Goal: Task Accomplishment & Management: Manage account settings

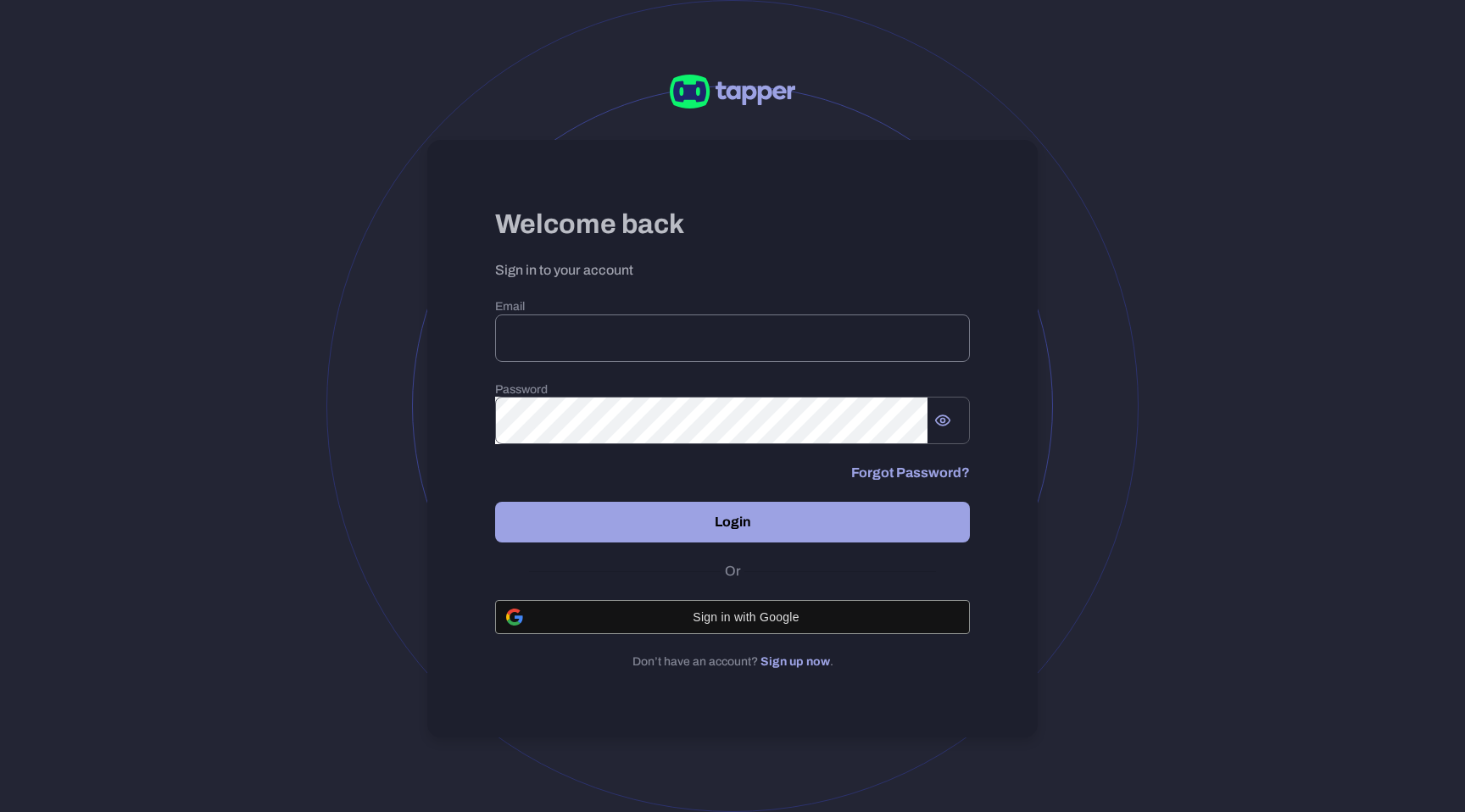
click at [603, 333] on input "email" at bounding box center [732, 338] width 475 height 47
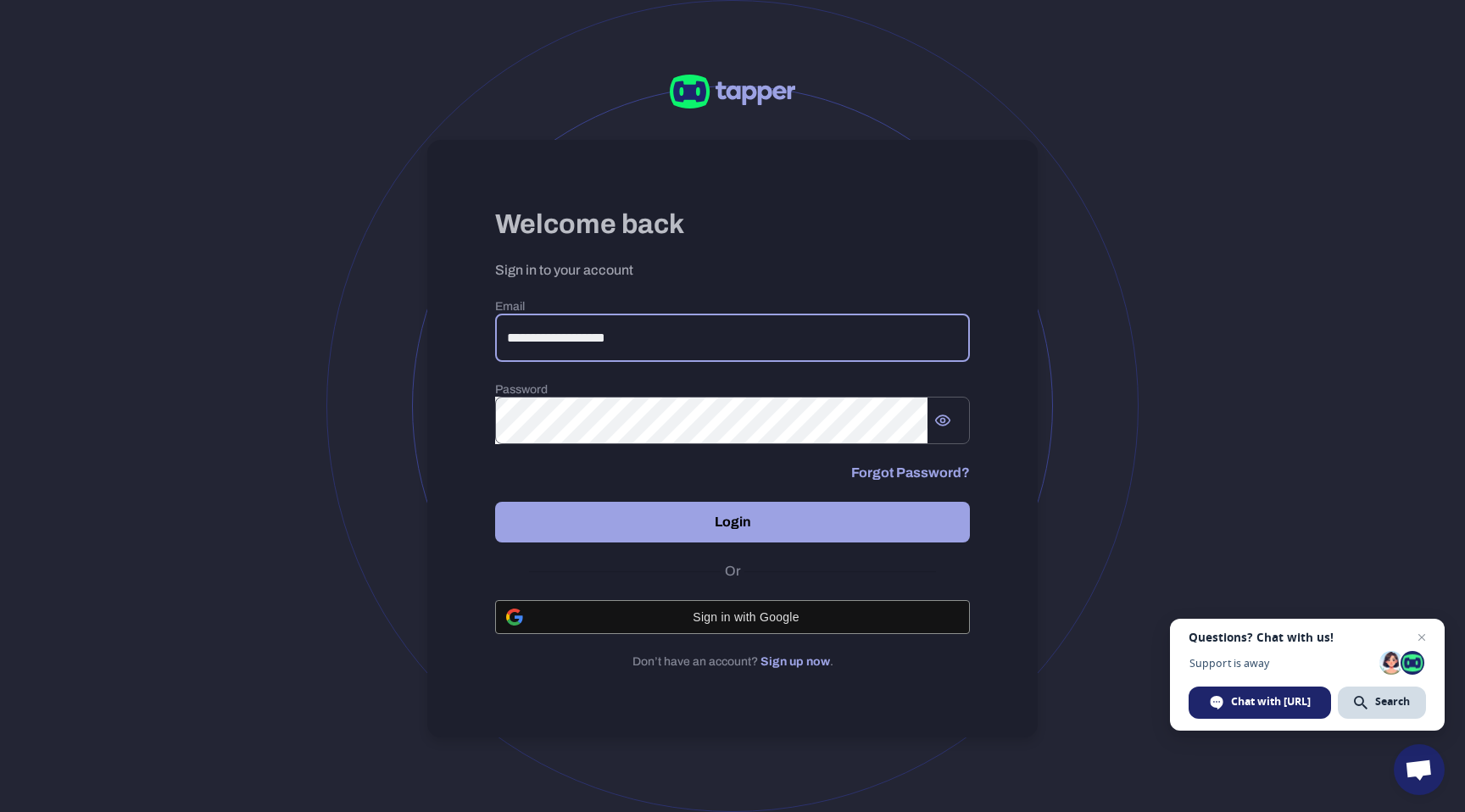
type input "**********"
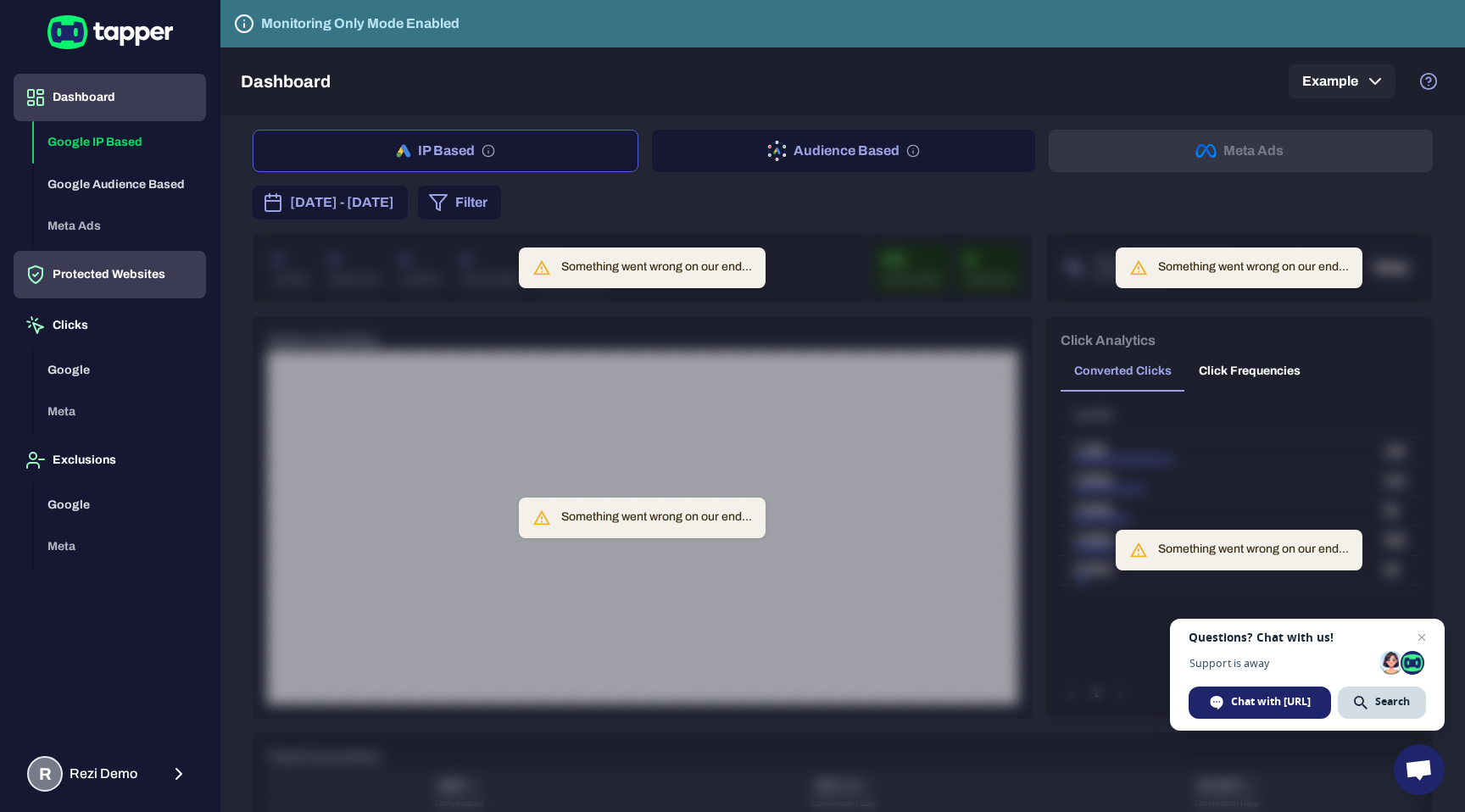
click at [141, 289] on button "Protected Websites" at bounding box center [109, 275] width 193 height 47
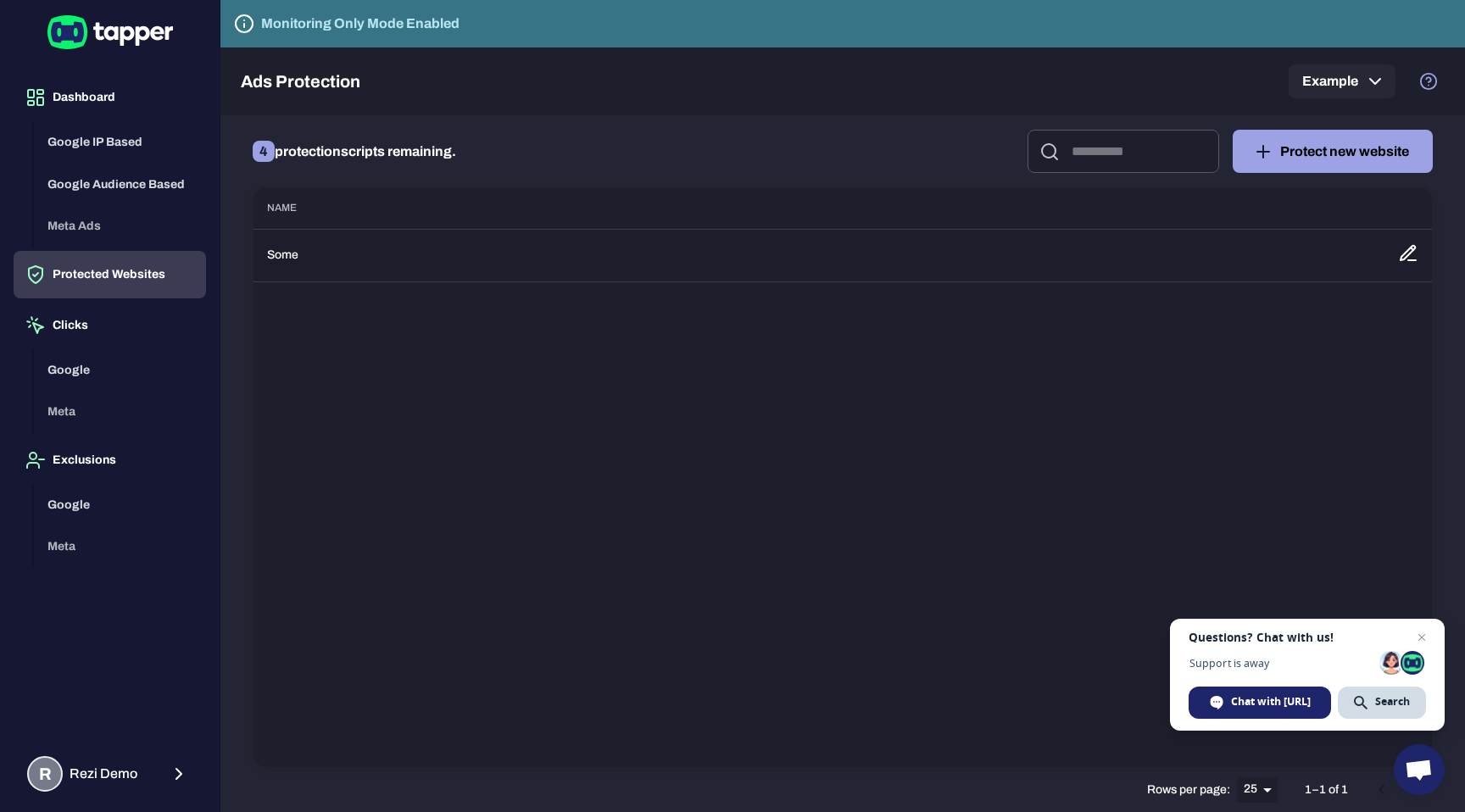
click at [363, 279] on td "Some" at bounding box center [819, 255] width 1131 height 53
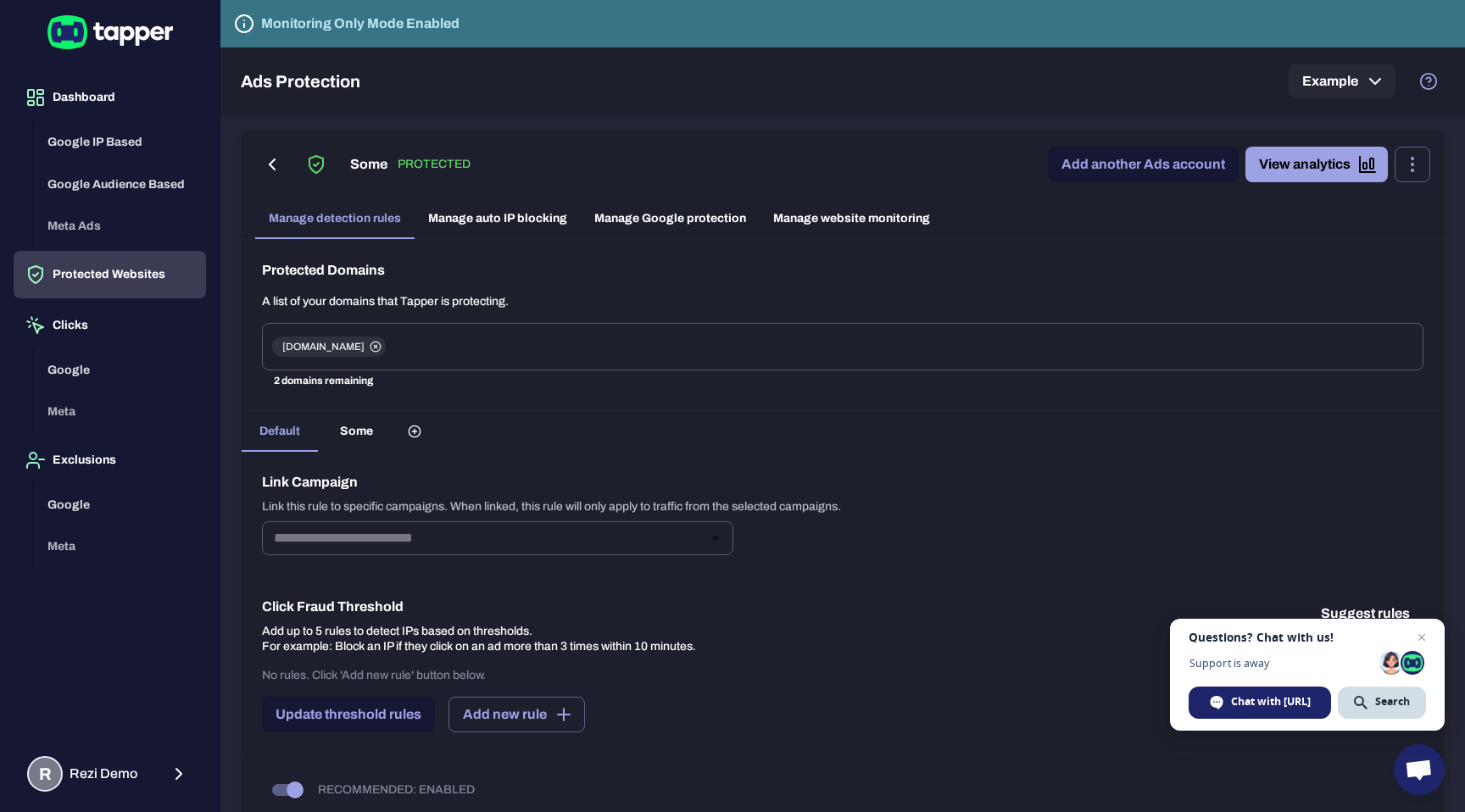
click at [489, 240] on div "Protected Domains A list of your domains that Tapper is protecting. [DOMAIN_NAM…" at bounding box center [842, 326] width 1202 height 171
click at [664, 225] on link "Manage Google protection" at bounding box center [670, 218] width 179 height 40
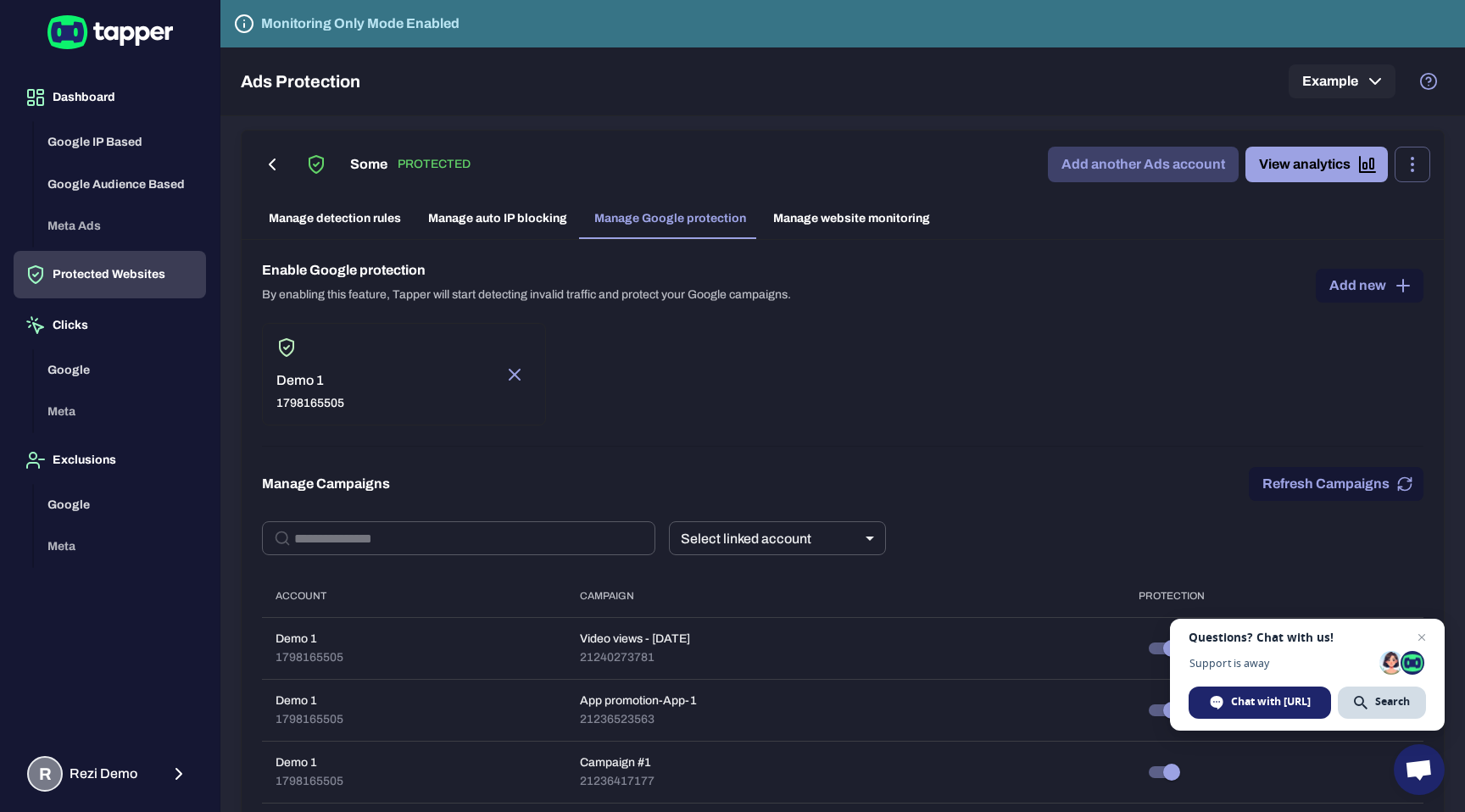
click at [1204, 159] on link "Add another Ads account" at bounding box center [1143, 165] width 191 height 36
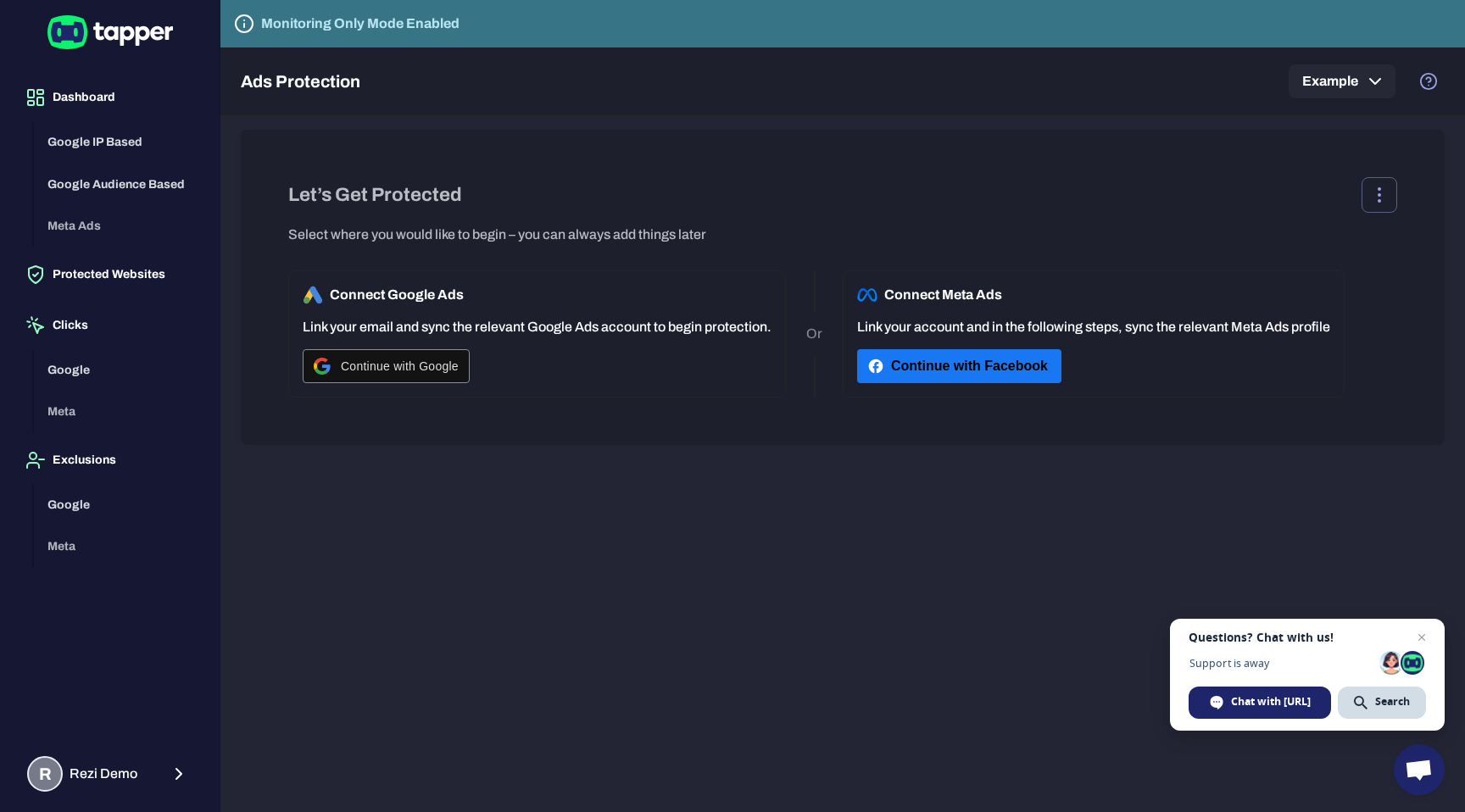
click at [1039, 372] on button "Continue with Facebook" at bounding box center [959, 366] width 204 height 34
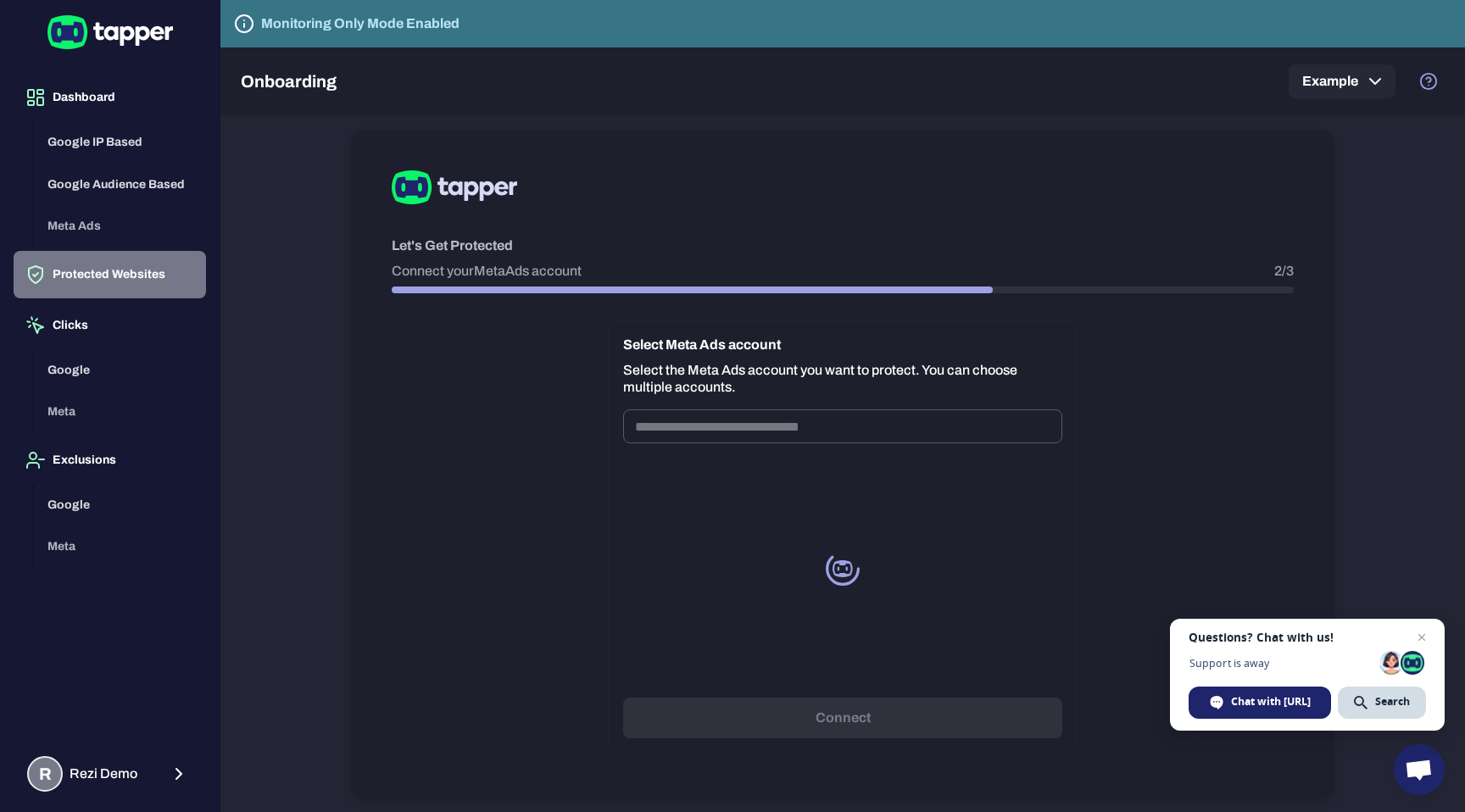
click at [151, 269] on button "Protected Websites" at bounding box center [109, 275] width 193 height 47
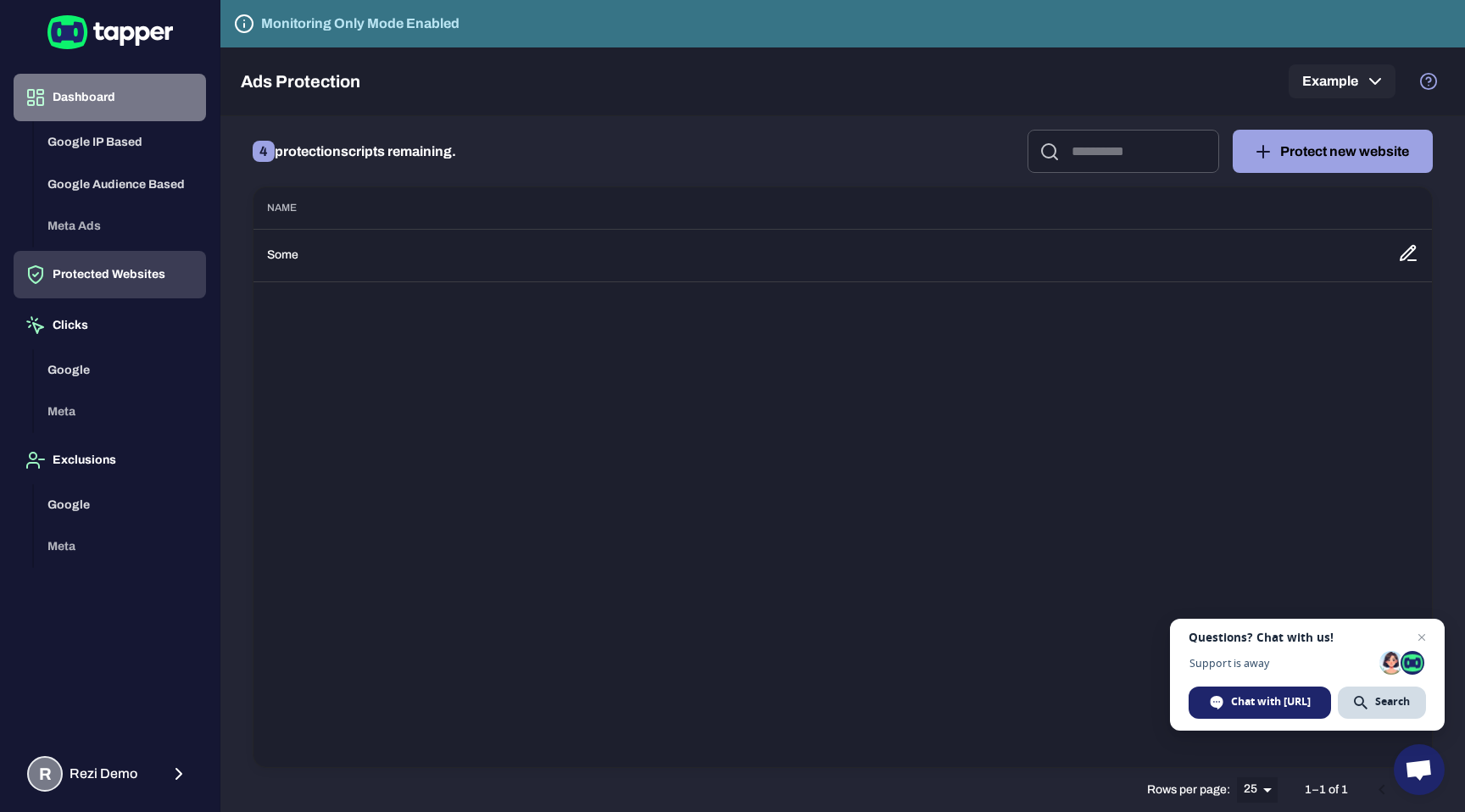
click at [148, 111] on button "Dashboard" at bounding box center [109, 97] width 193 height 47
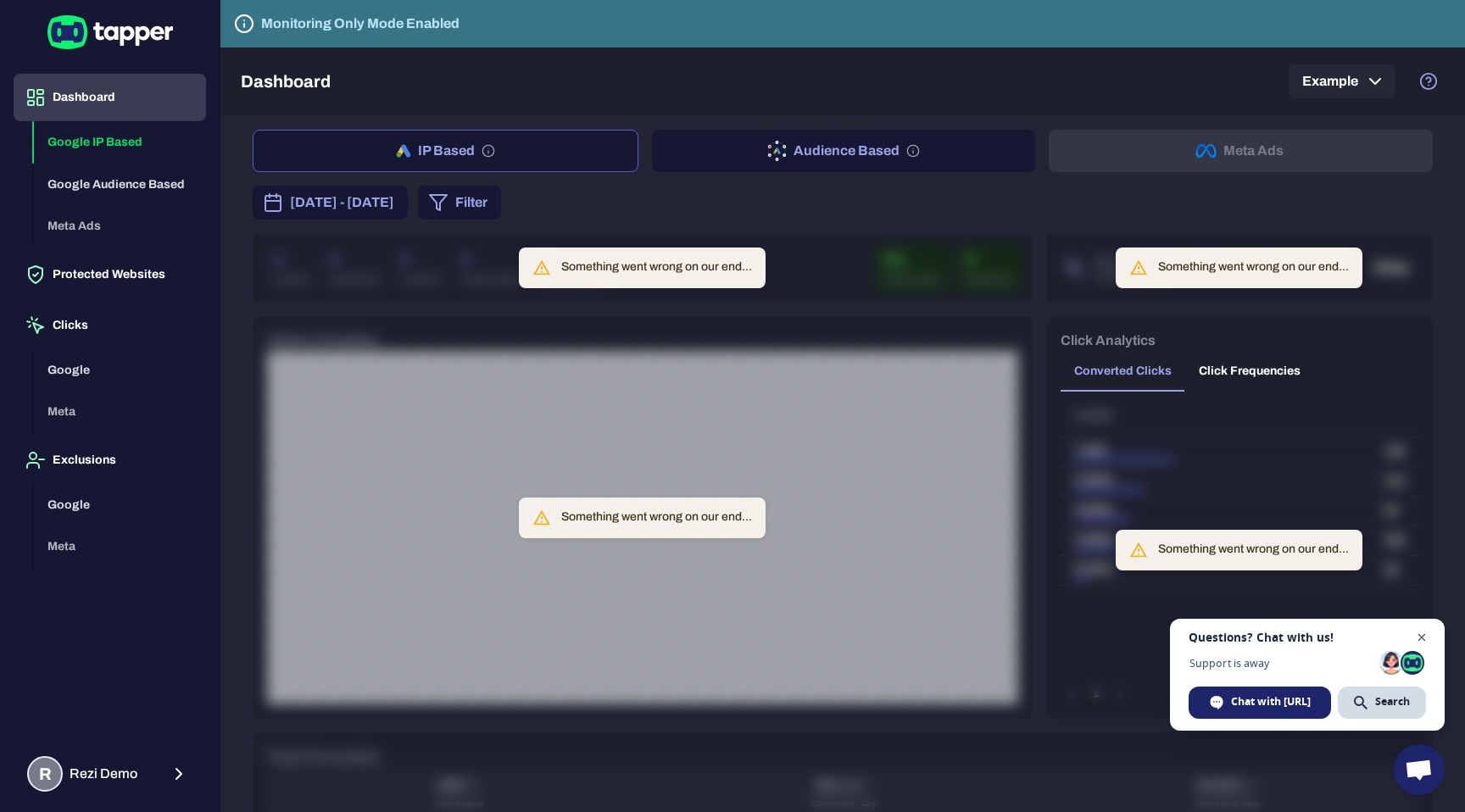
click at [1425, 629] on span "Close chat" at bounding box center [1422, 638] width 22 height 22
